Goal: Task Accomplishment & Management: Manage account settings

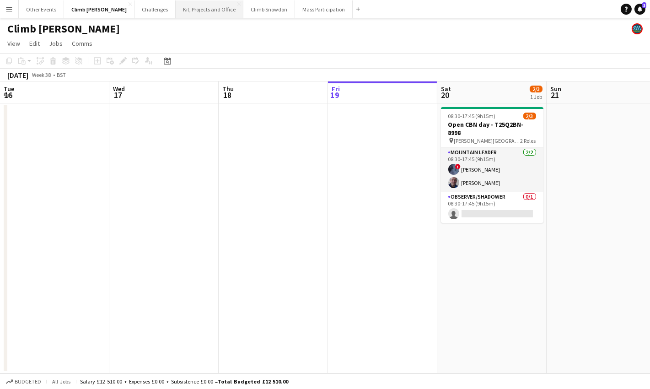
scroll to position [0, 218]
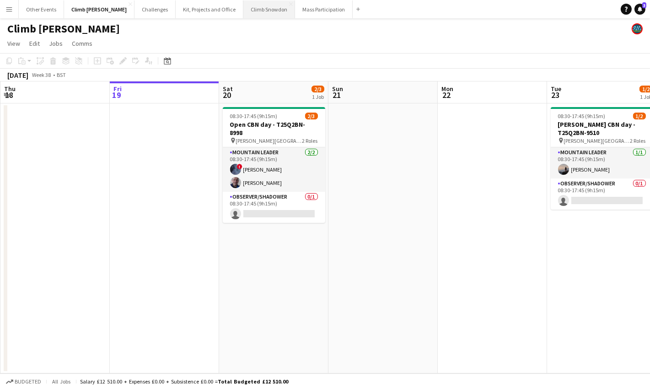
click at [243, 10] on button "Climb Snowdon Close" at bounding box center [269, 9] width 52 height 18
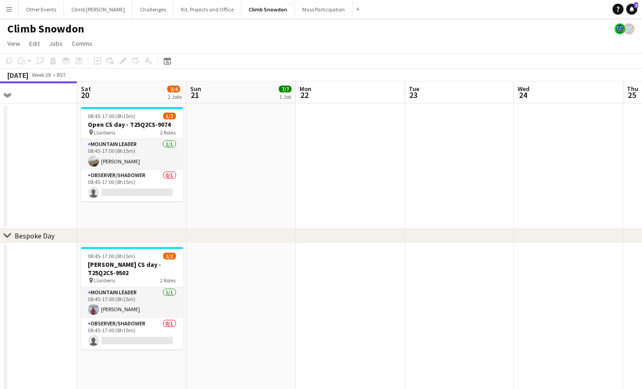
drag, startPoint x: 347, startPoint y: 307, endPoint x: 350, endPoint y: 317, distance: 11.0
click at [204, 315] on app-calendar-viewport "Wed 17 Thu 18 7/8 1 Job Fri 19 Sat 20 2/4 2 Jobs Sun 21 7/7 1 Job Mon 22 Tue 23…" at bounding box center [321, 332] width 642 height 503
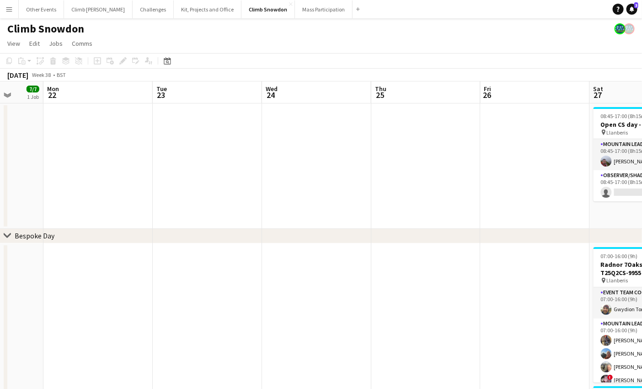
drag, startPoint x: 286, startPoint y: 290, endPoint x: 578, endPoint y: 261, distance: 293.7
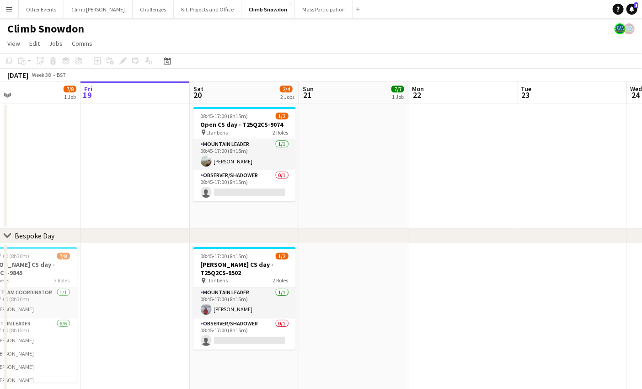
scroll to position [0, 223]
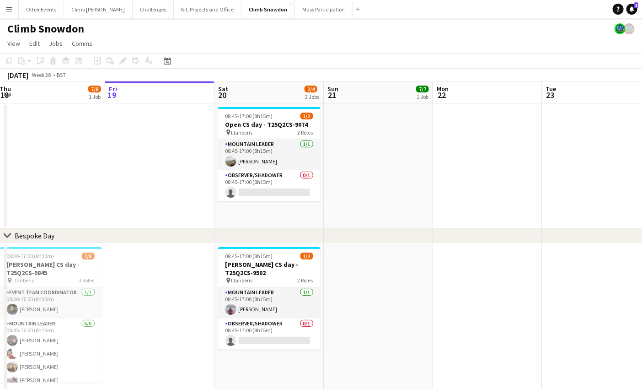
drag, startPoint x: 354, startPoint y: 283, endPoint x: 415, endPoint y: 280, distance: 60.9
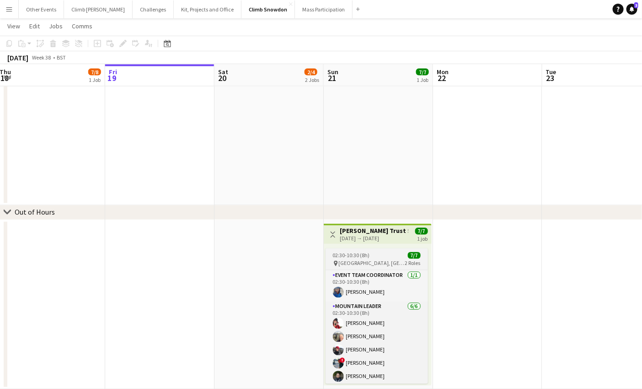
scroll to position [15, 0]
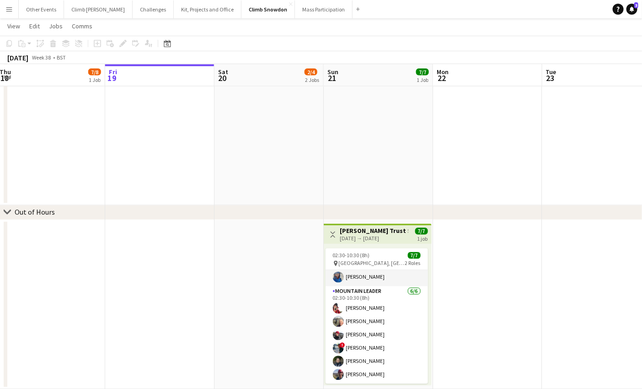
click at [530, 297] on app-date-cell at bounding box center [487, 304] width 109 height 169
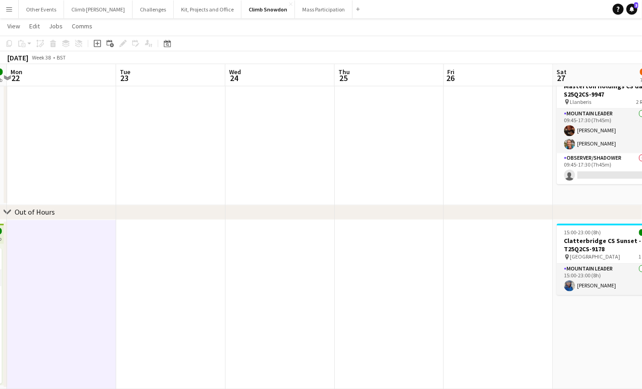
drag, startPoint x: 555, startPoint y: 290, endPoint x: 182, endPoint y: 360, distance: 379.6
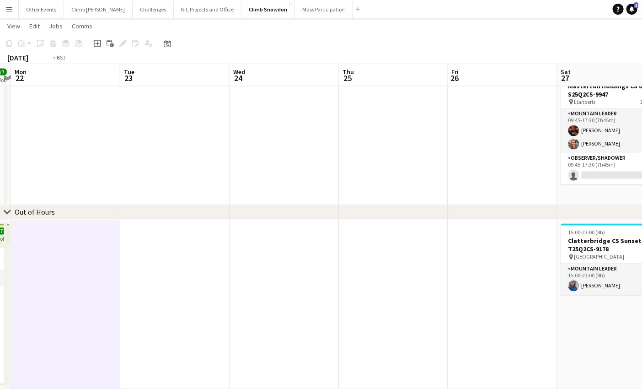
scroll to position [0, 260]
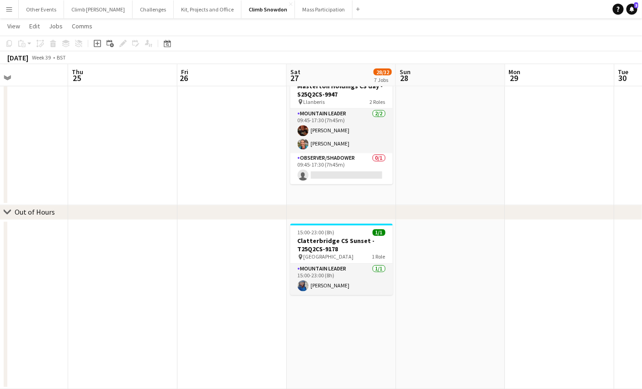
drag, startPoint x: 441, startPoint y: 338, endPoint x: -22, endPoint y: 410, distance: 468.6
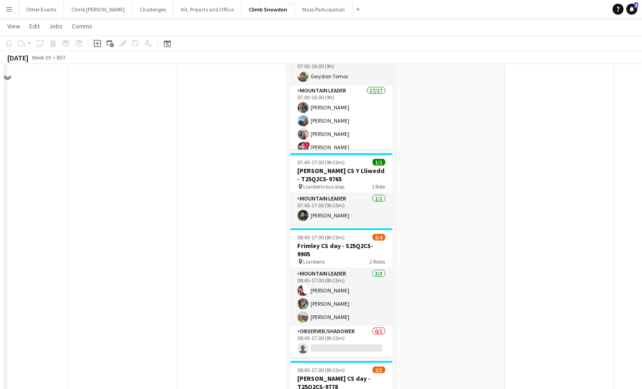
scroll to position [312, 0]
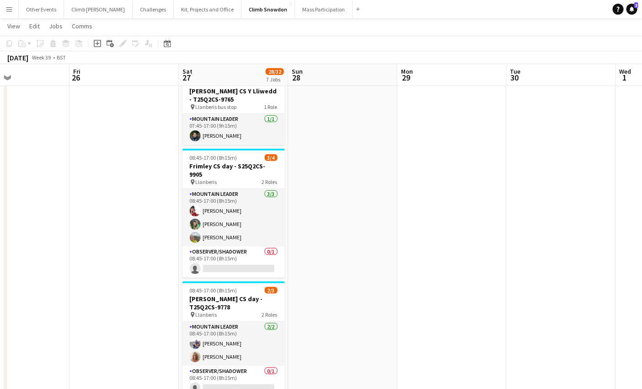
drag, startPoint x: 502, startPoint y: 281, endPoint x: 269, endPoint y: 306, distance: 235.1
click at [225, 311] on app-calendar-viewport "Tue 23 Wed 24 Thu 25 Fri 26 Sat 27 28/32 7 Jobs Sun 28 Mon 29 Tue 30 Wed 1 Thu …" at bounding box center [321, 222] width 642 height 997
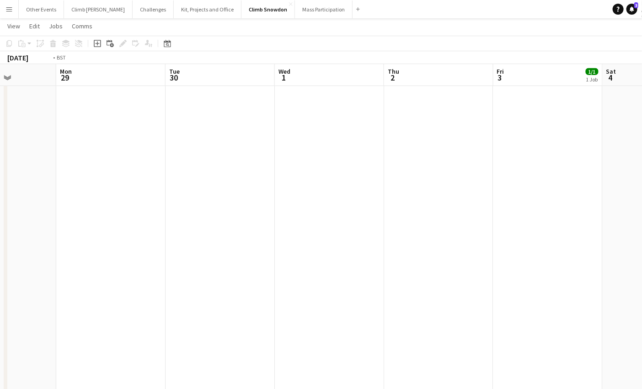
scroll to position [0, 273]
drag, startPoint x: 489, startPoint y: 255, endPoint x: 287, endPoint y: 289, distance: 204.6
click at [287, 289] on app-calendar-viewport "Fri 26 Sat 27 28/32 7 Jobs Sun 28 Mon 29 Tue 30 Wed 1 Thu 2 Fri 3 1/1 1 Job Sat…" at bounding box center [321, 222] width 642 height 997
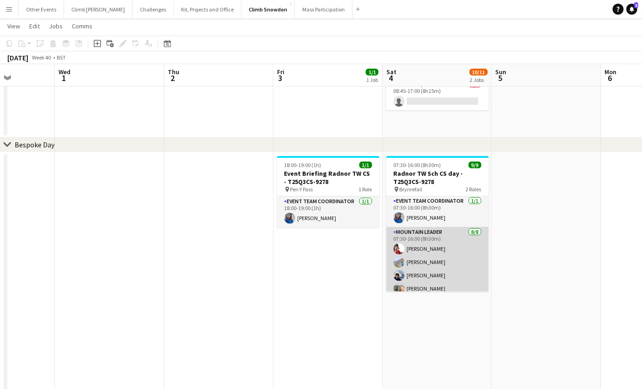
scroll to position [0, 0]
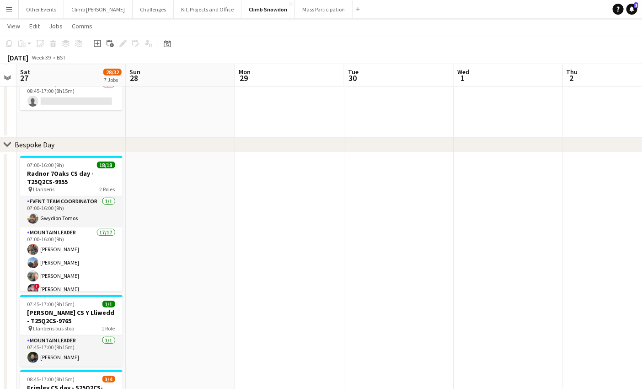
drag, startPoint x: 517, startPoint y: 303, endPoint x: 603, endPoint y: 289, distance: 87.5
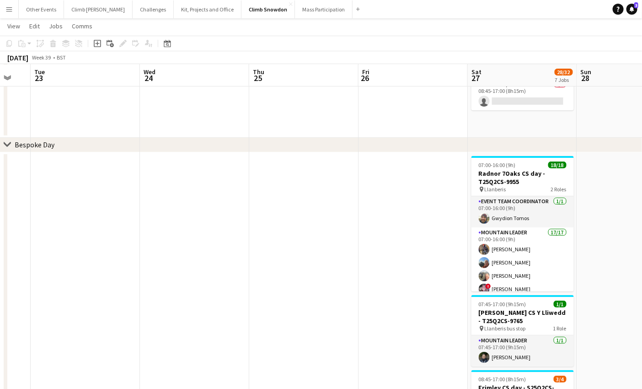
scroll to position [0, 231]
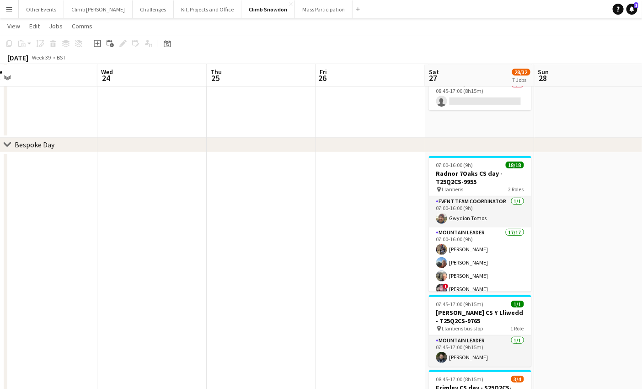
drag, startPoint x: 214, startPoint y: 296, endPoint x: 613, endPoint y: 256, distance: 400.8
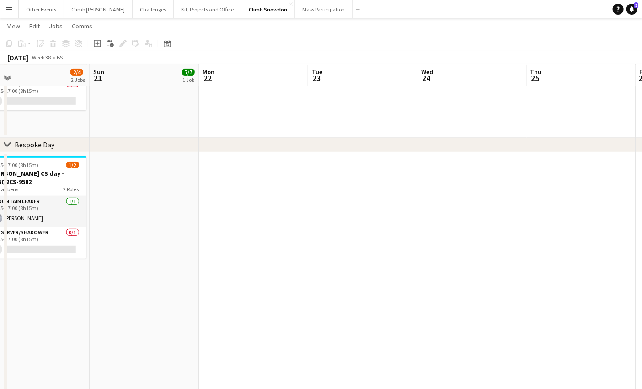
scroll to position [0, 186]
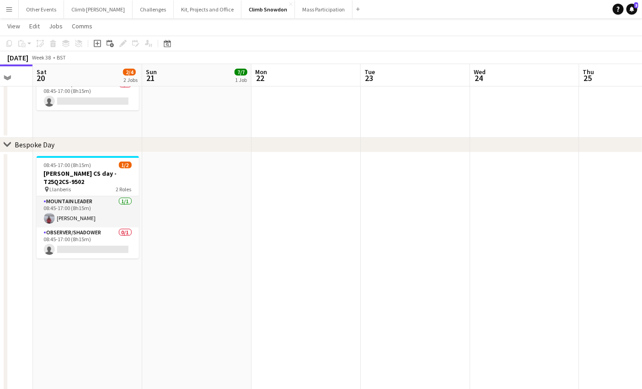
drag, startPoint x: 317, startPoint y: 281, endPoint x: 307, endPoint y: 209, distance: 73.4
